Goal: Transaction & Acquisition: Book appointment/travel/reservation

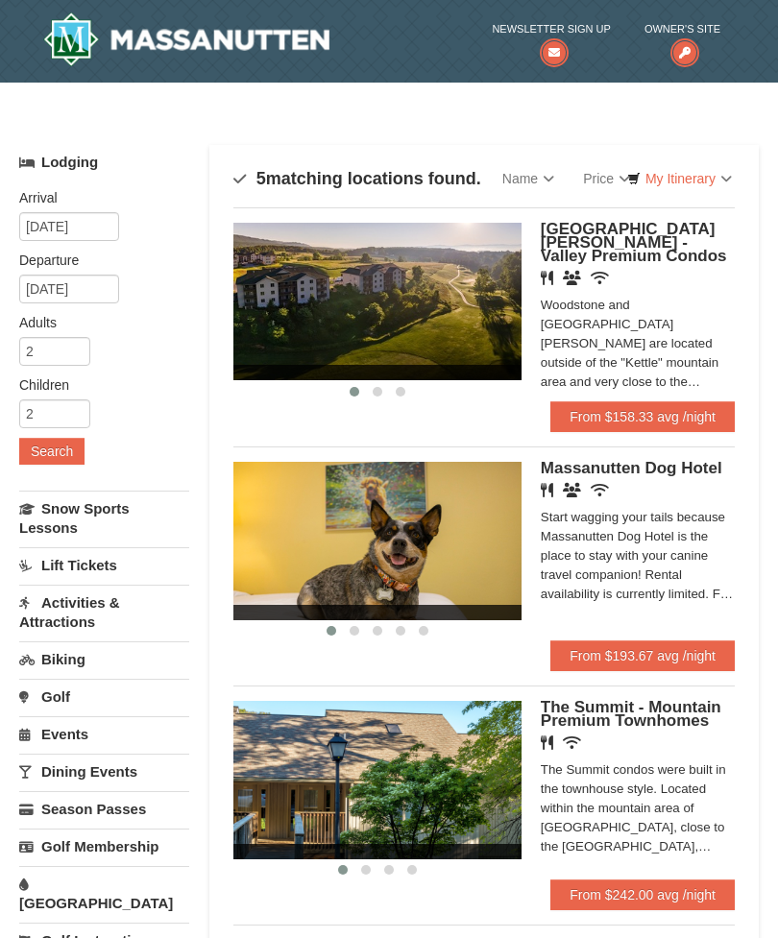
click at [687, 415] on link "From $158.33 avg /night" at bounding box center [642, 416] width 184 height 31
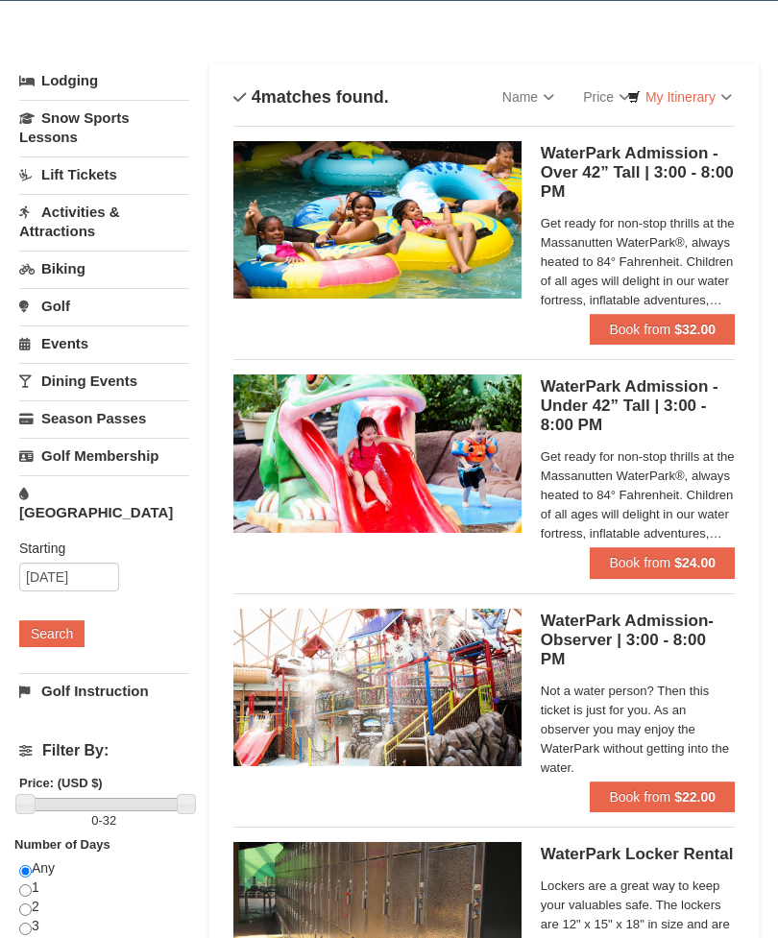
scroll to position [83, 0]
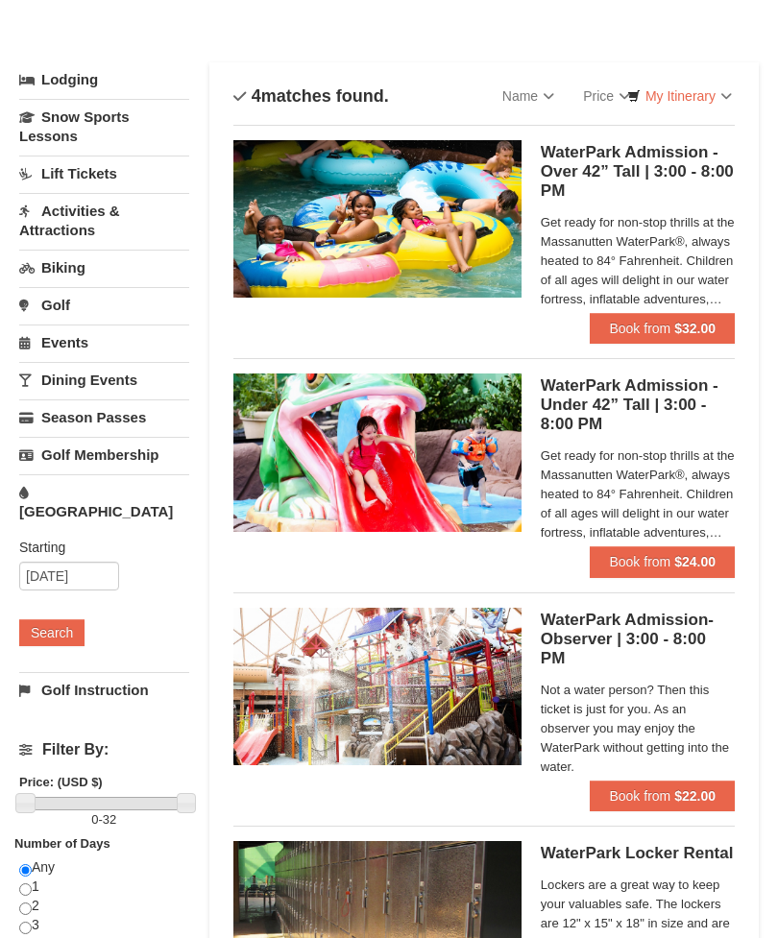
click at [699, 325] on strong "$32.00" at bounding box center [694, 328] width 41 height 15
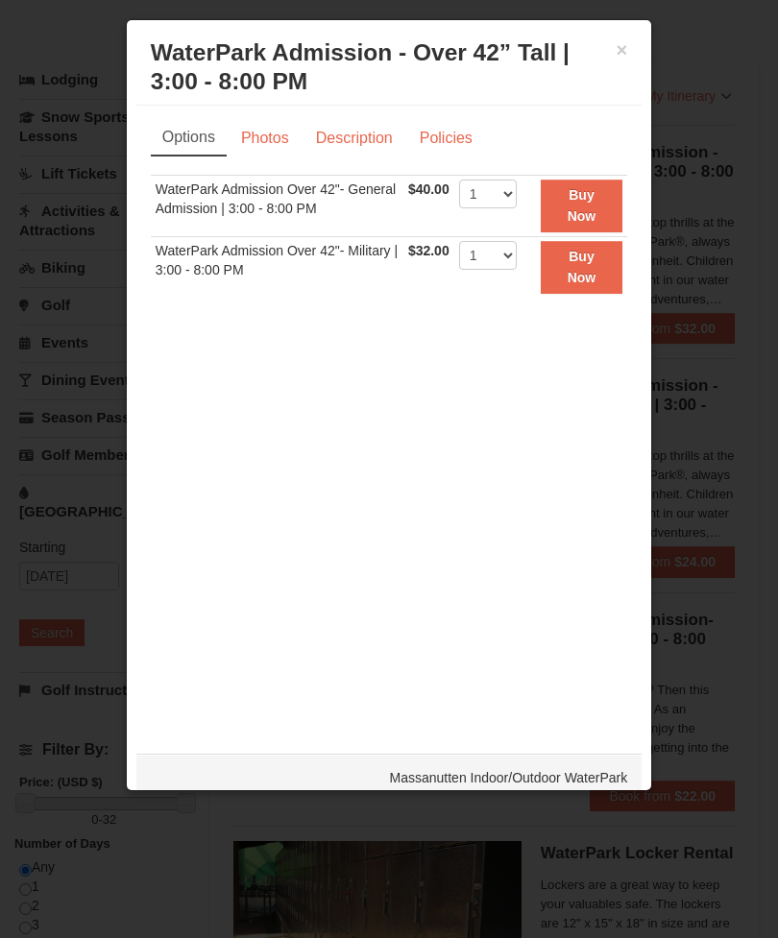
click at [350, 139] on link "Description" at bounding box center [354, 138] width 102 height 36
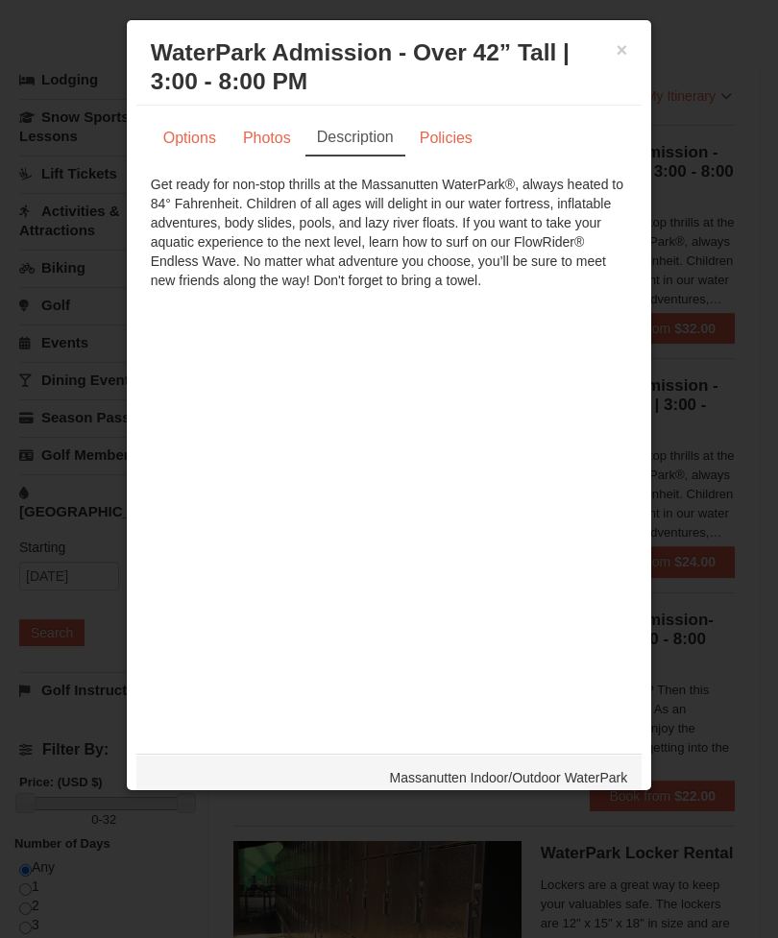
click at [446, 126] on link "Policies" at bounding box center [446, 138] width 78 height 36
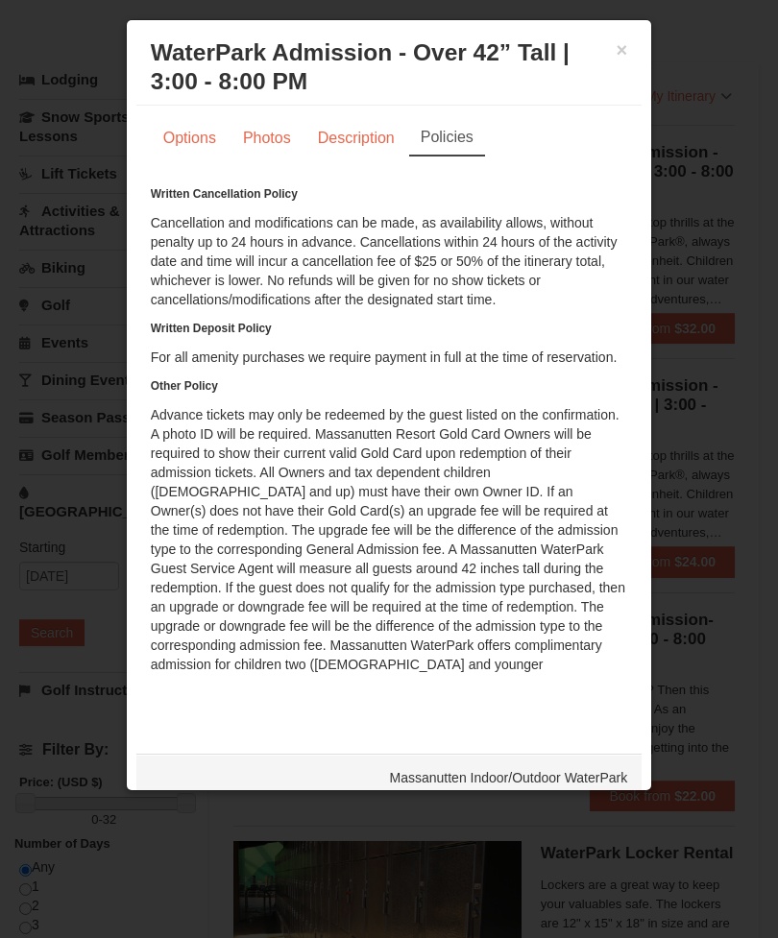
click at [610, 37] on div "× WaterPark Admission - Over 42” Tall | 3:00 - 8:00 PM Massanutten Indoor/Outdo…" at bounding box center [389, 68] width 506 height 76
click at [616, 58] on button "×" at bounding box center [622, 49] width 12 height 19
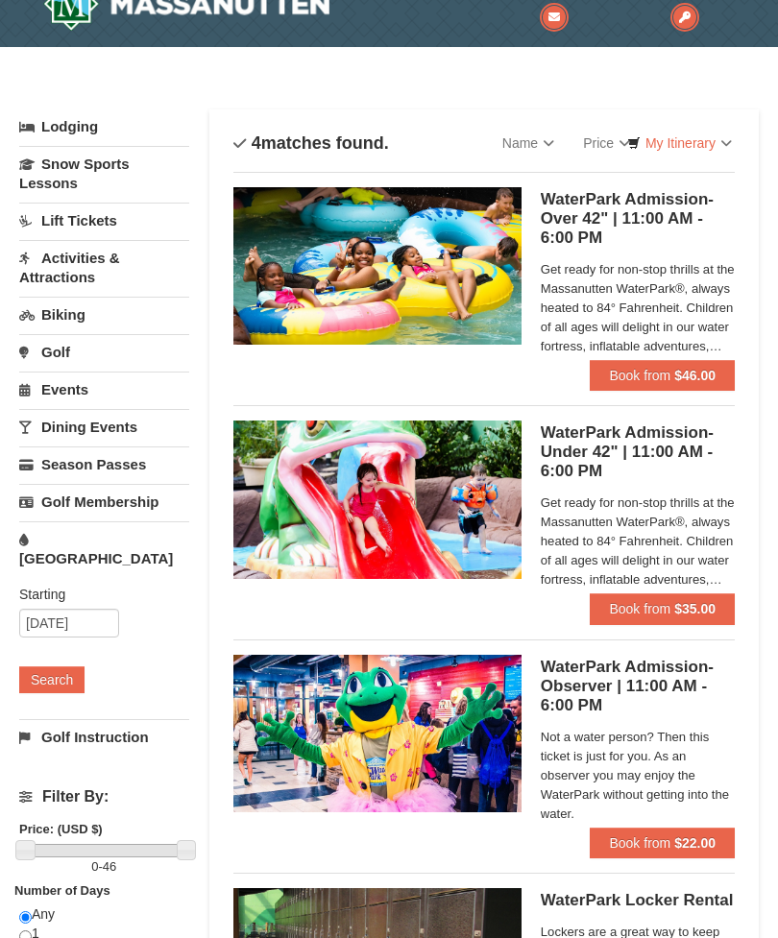
scroll to position [36, 0]
click at [718, 378] on button "Book from $46.00" at bounding box center [662, 375] width 145 height 31
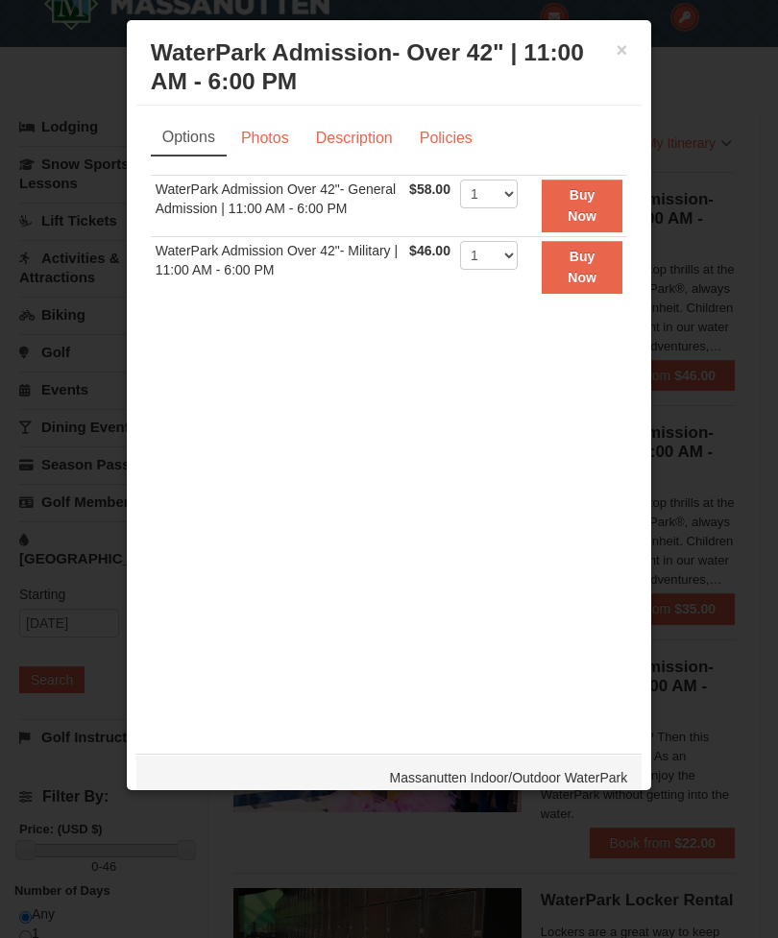
click at [623, 42] on button "×" at bounding box center [622, 49] width 12 height 19
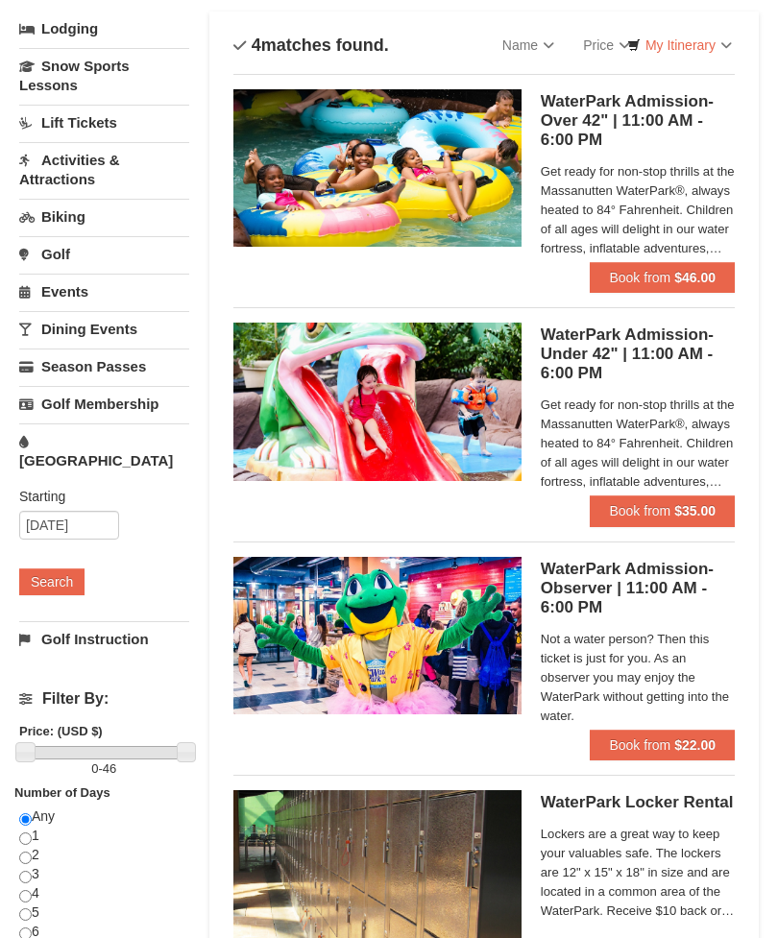
scroll to position [0, 0]
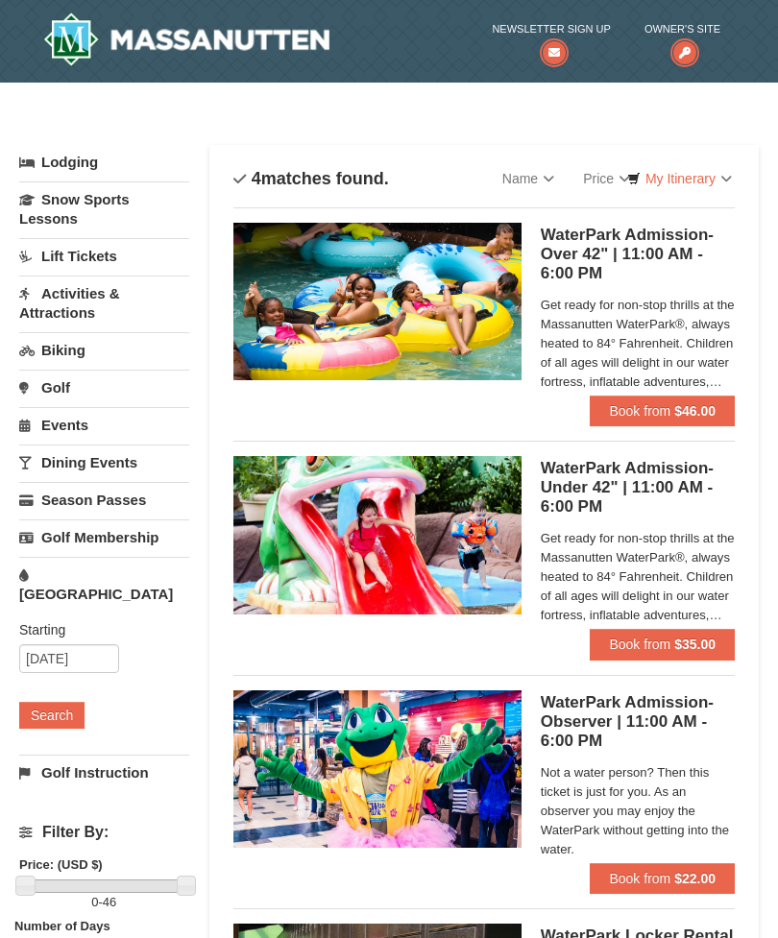
click at [686, 408] on strong "$46.00" at bounding box center [694, 410] width 41 height 15
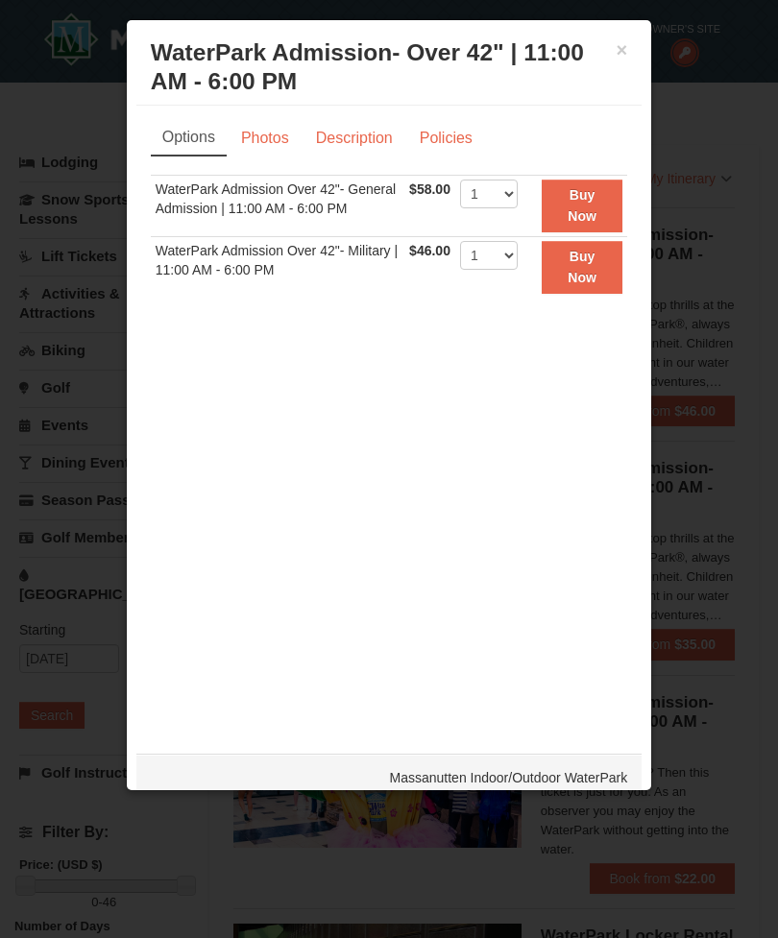
click at [621, 52] on button "×" at bounding box center [622, 49] width 12 height 19
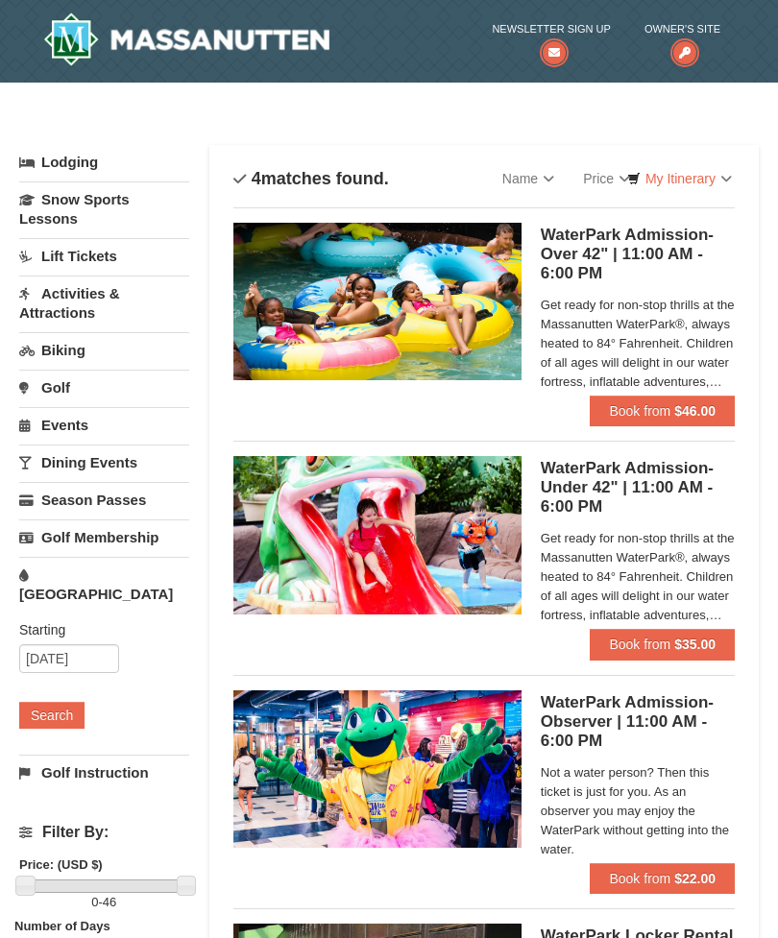
click at [687, 410] on strong "$46.00" at bounding box center [694, 410] width 41 height 15
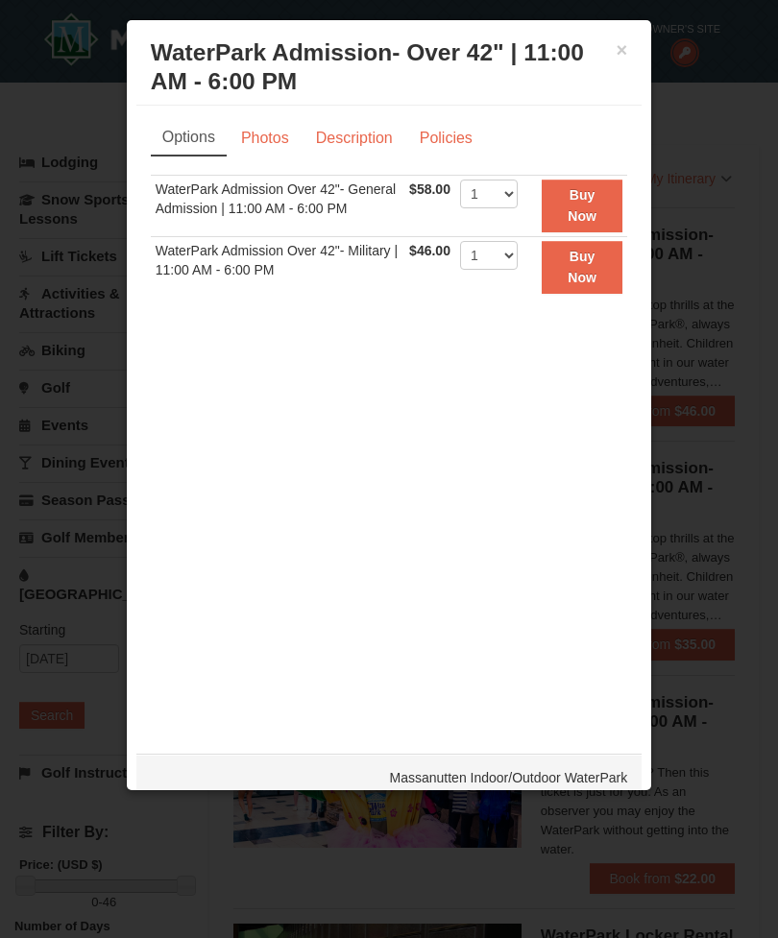
click at [596, 259] on strong "Buy Now" at bounding box center [581, 267] width 29 height 36
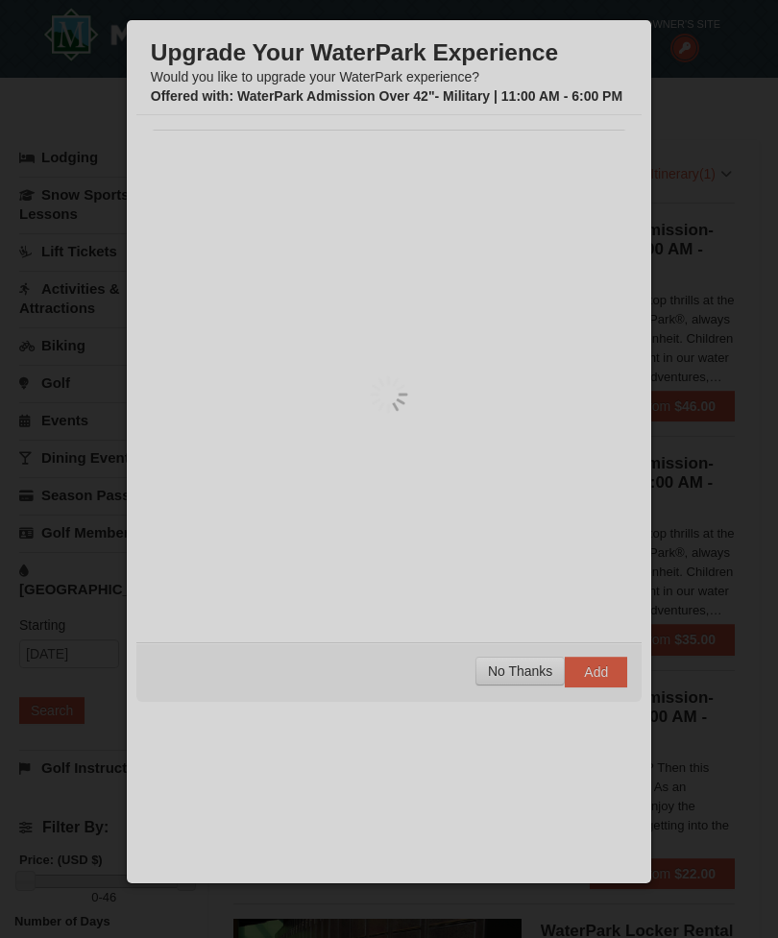
scroll to position [6, 0]
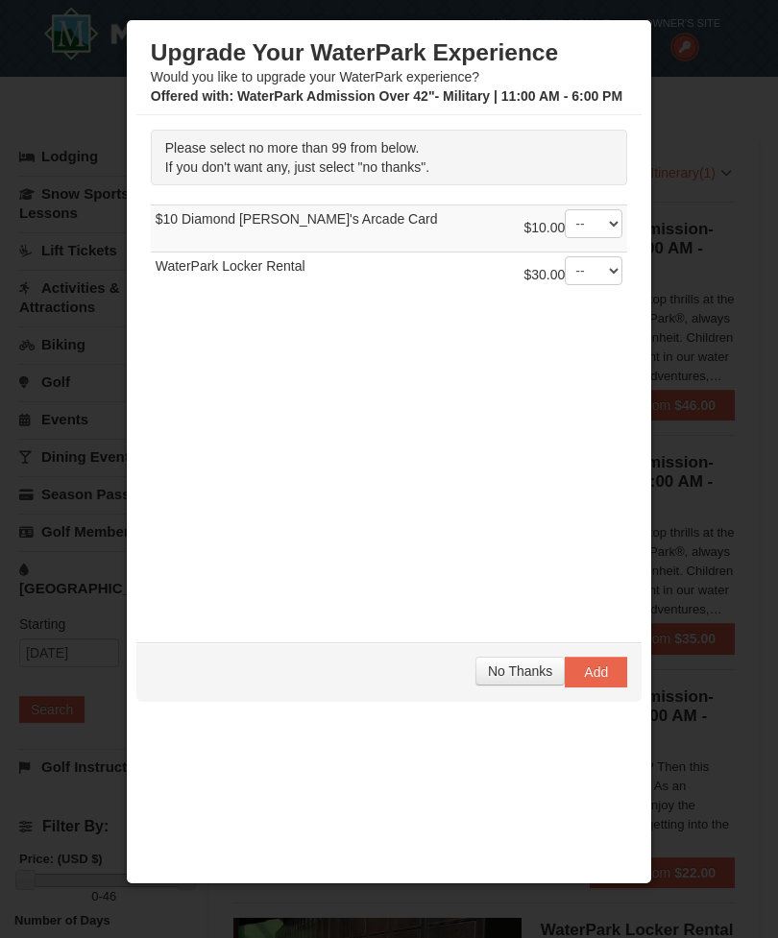
click at [504, 667] on span "No Thanks" at bounding box center [520, 670] width 64 height 15
